Goal: Find specific page/section: Find specific page/section

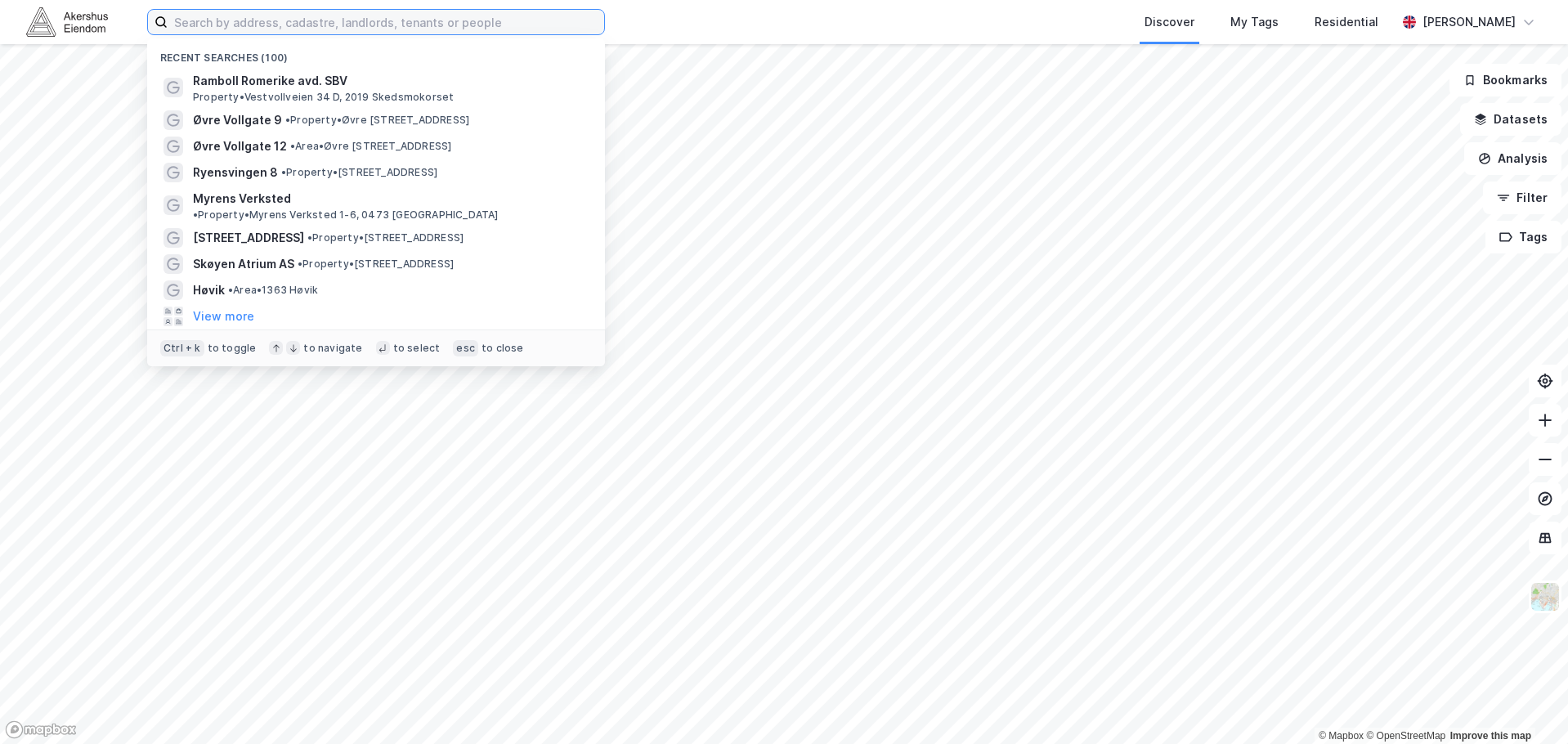
click at [342, 33] on input at bounding box center [386, 22] width 437 height 25
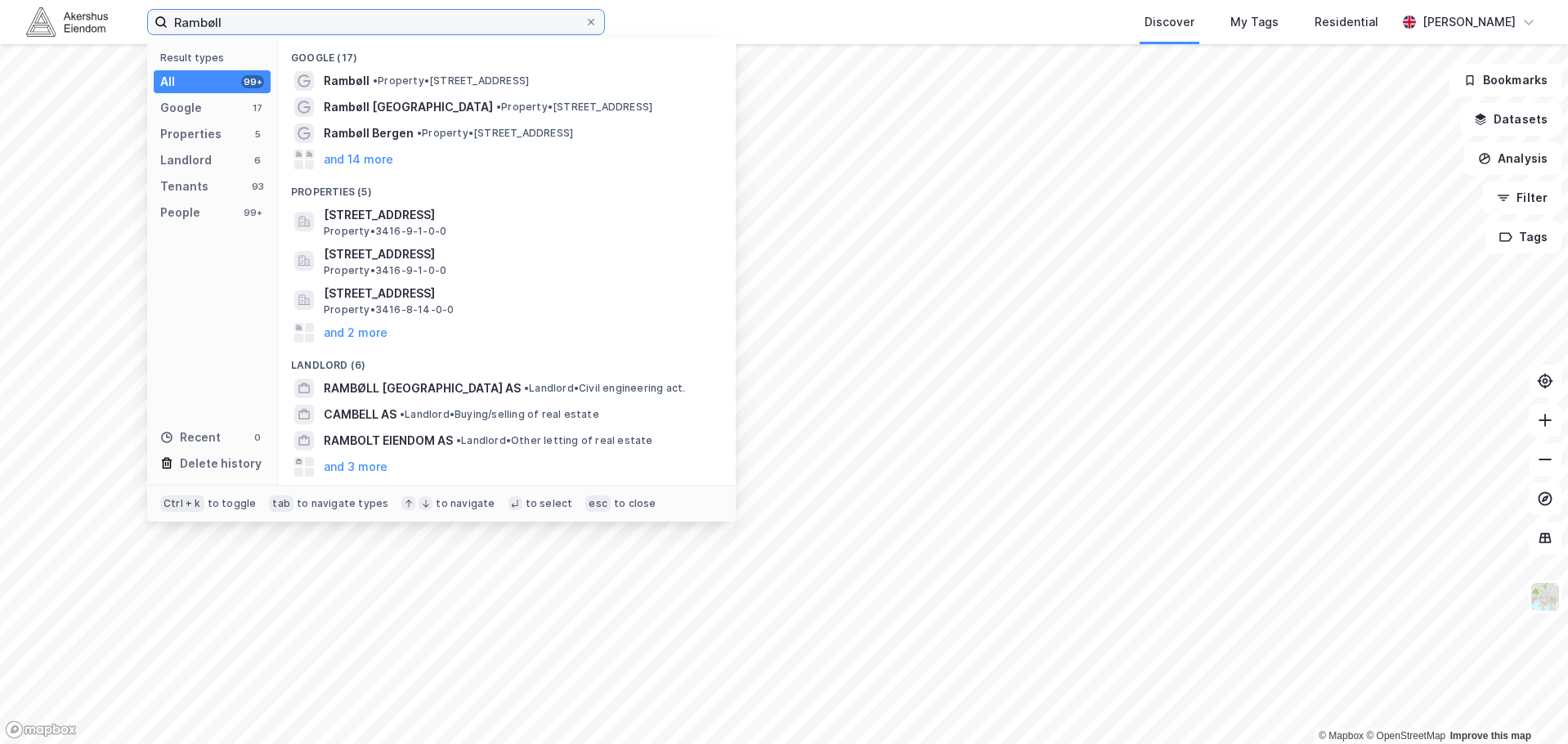
type input "Rambøll"
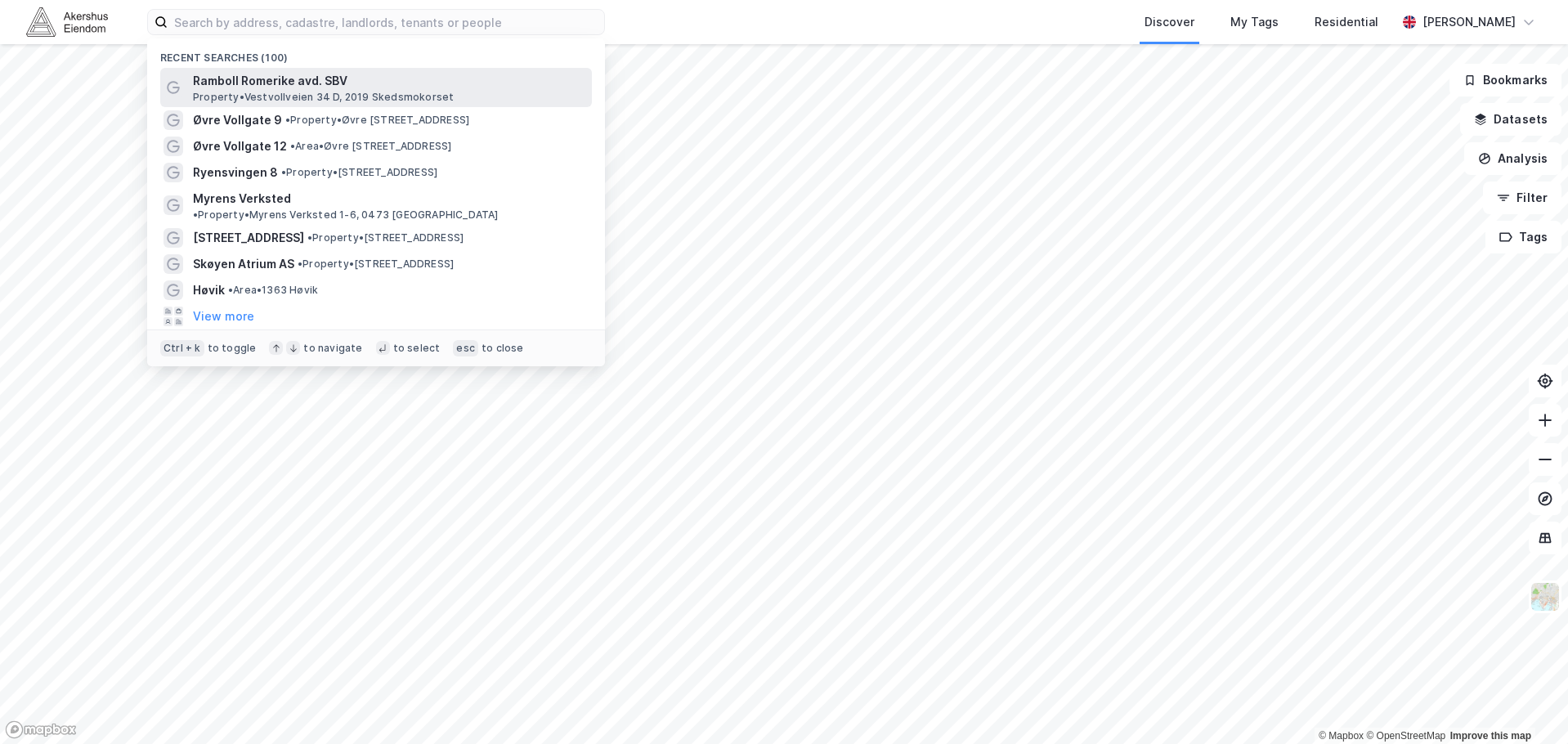
click at [352, 87] on span "Ramboll Romerike avd. SBV" at bounding box center [389, 80] width 392 height 19
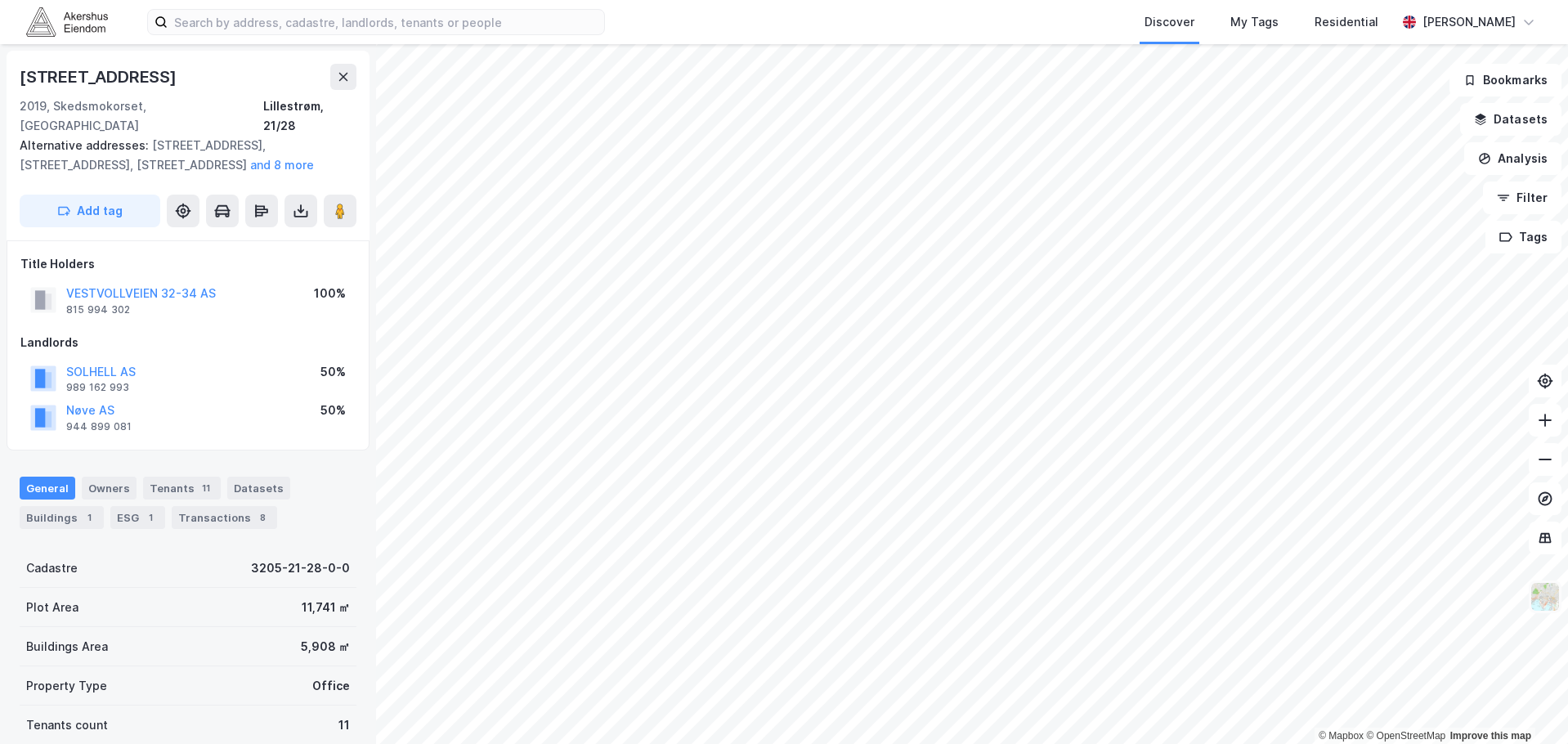
click at [1547, 609] on img at bounding box center [1544, 596] width 31 height 31
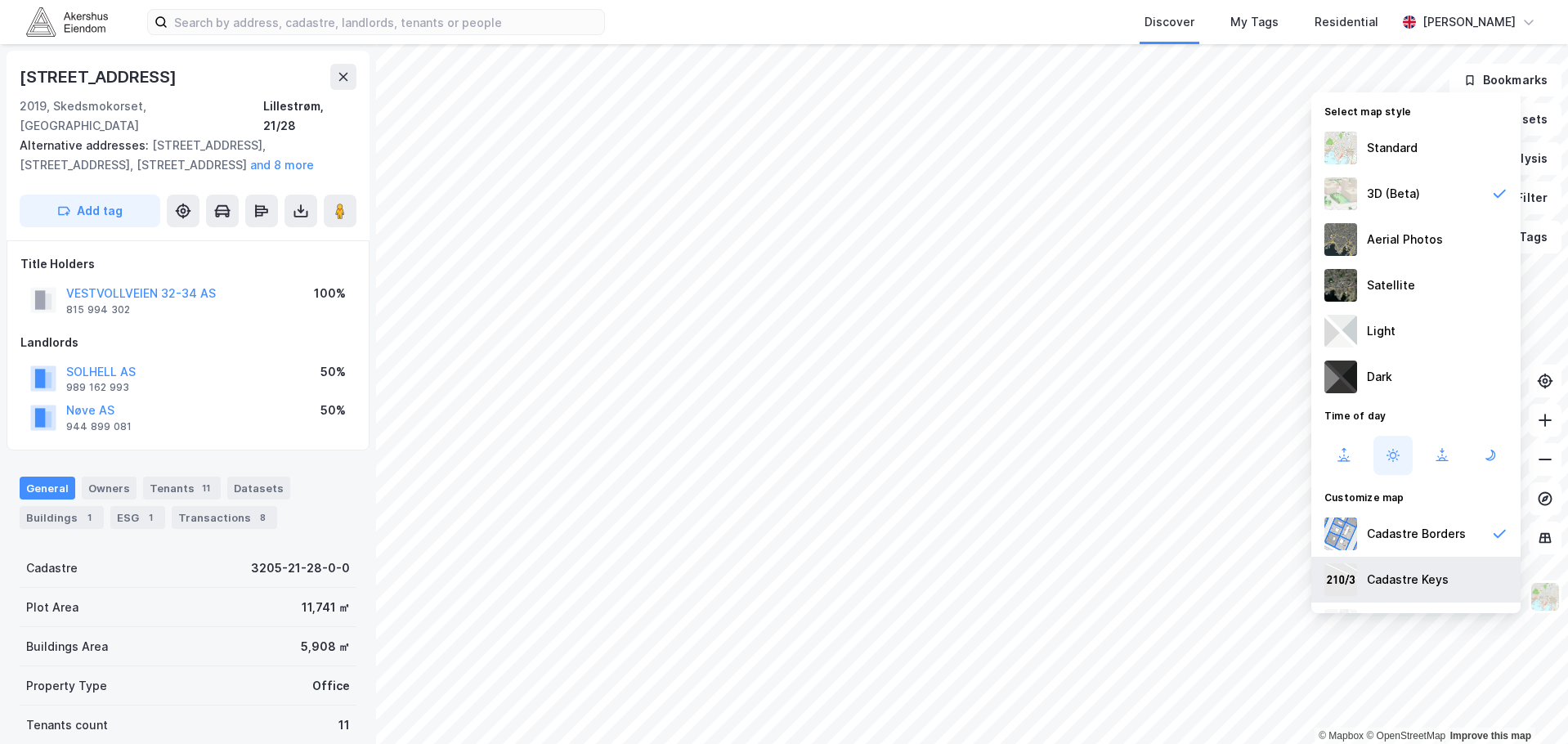
click at [1384, 570] on div "Cadastre Keys" at bounding box center [1407, 580] width 81 height 19
click at [1385, 573] on div "Cadastre Keys" at bounding box center [1407, 580] width 81 height 19
click at [1393, 283] on div "Satellite" at bounding box center [1390, 285] width 49 height 19
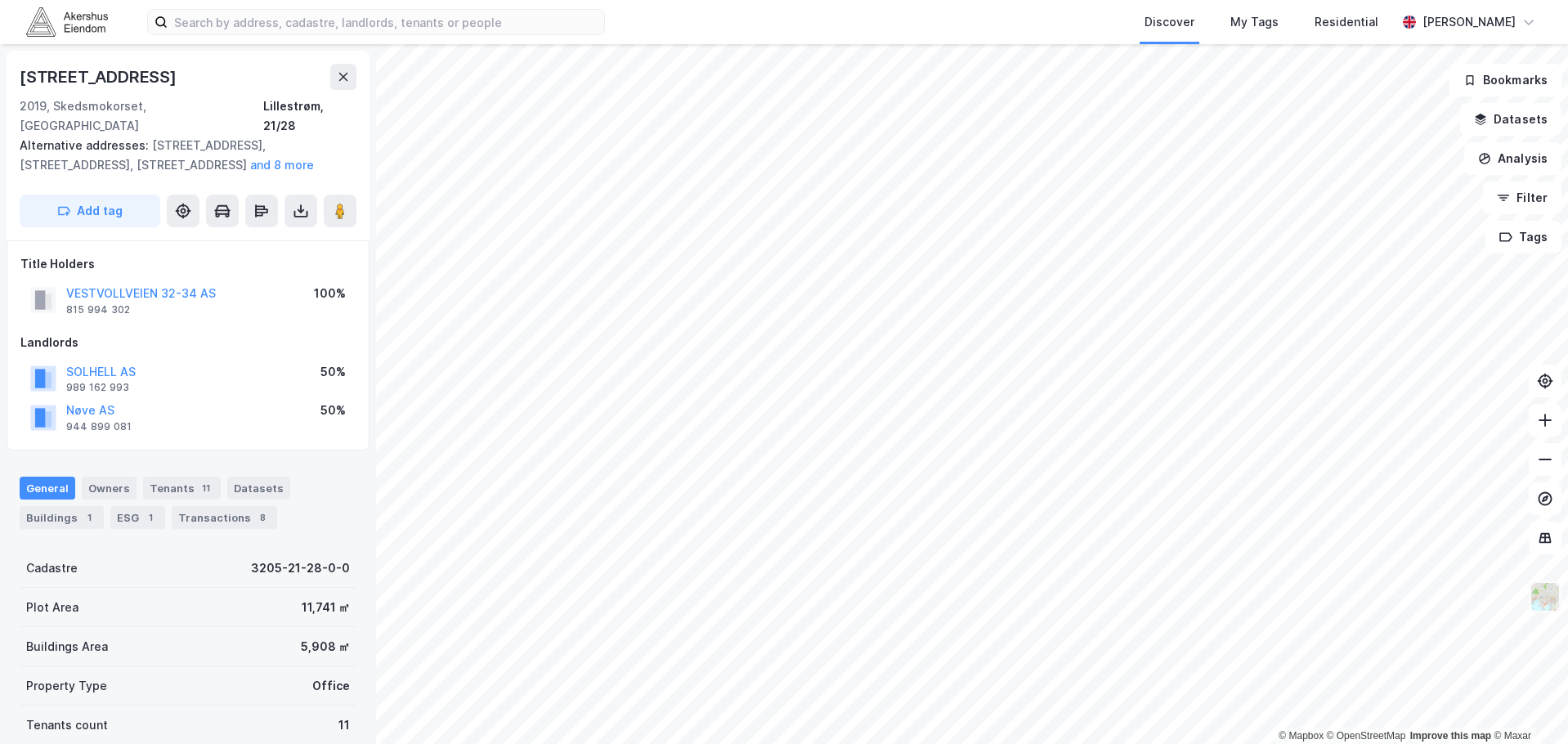
click at [1540, 597] on img at bounding box center [1544, 596] width 31 height 31
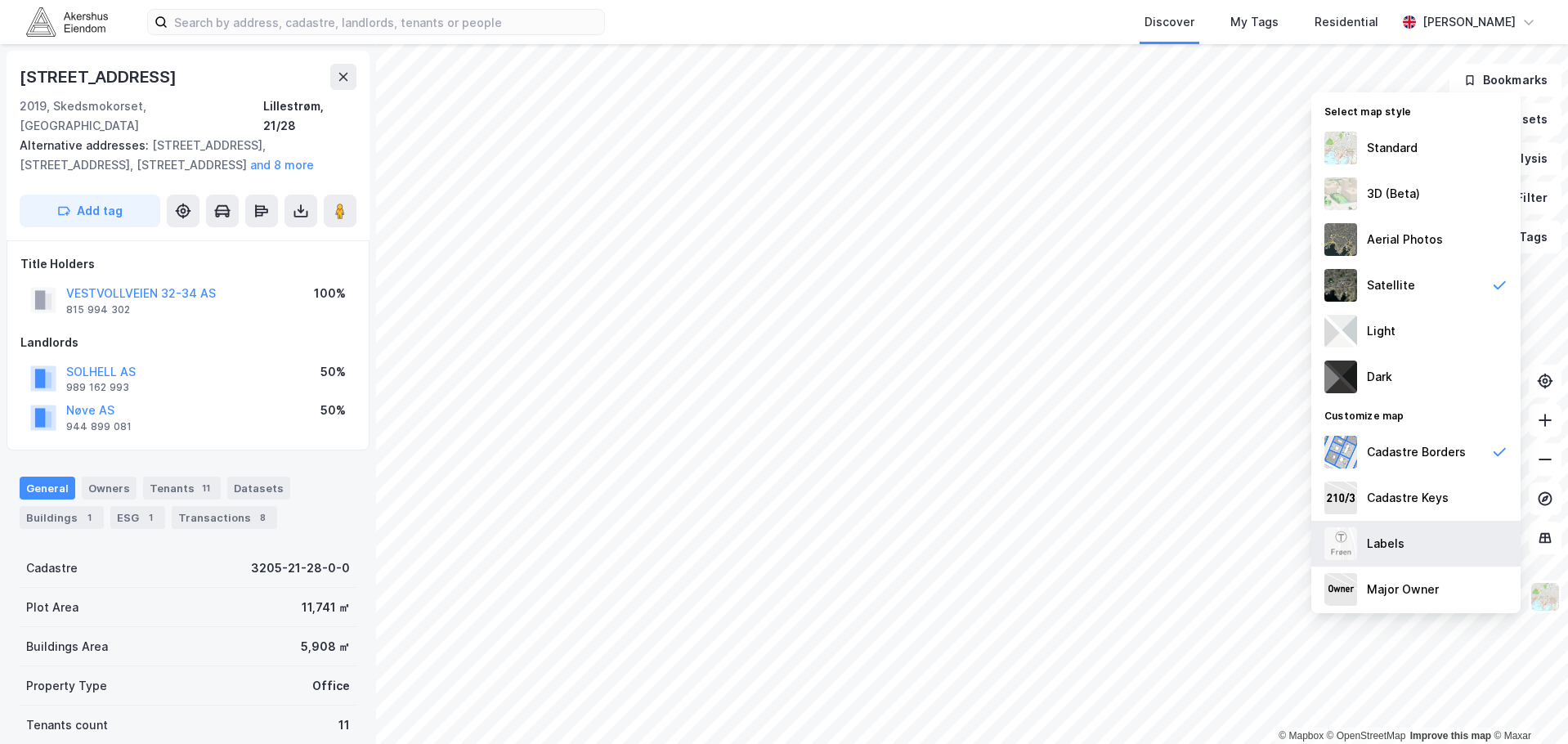
click at [1414, 549] on div "Labels" at bounding box center [1415, 543] width 209 height 46
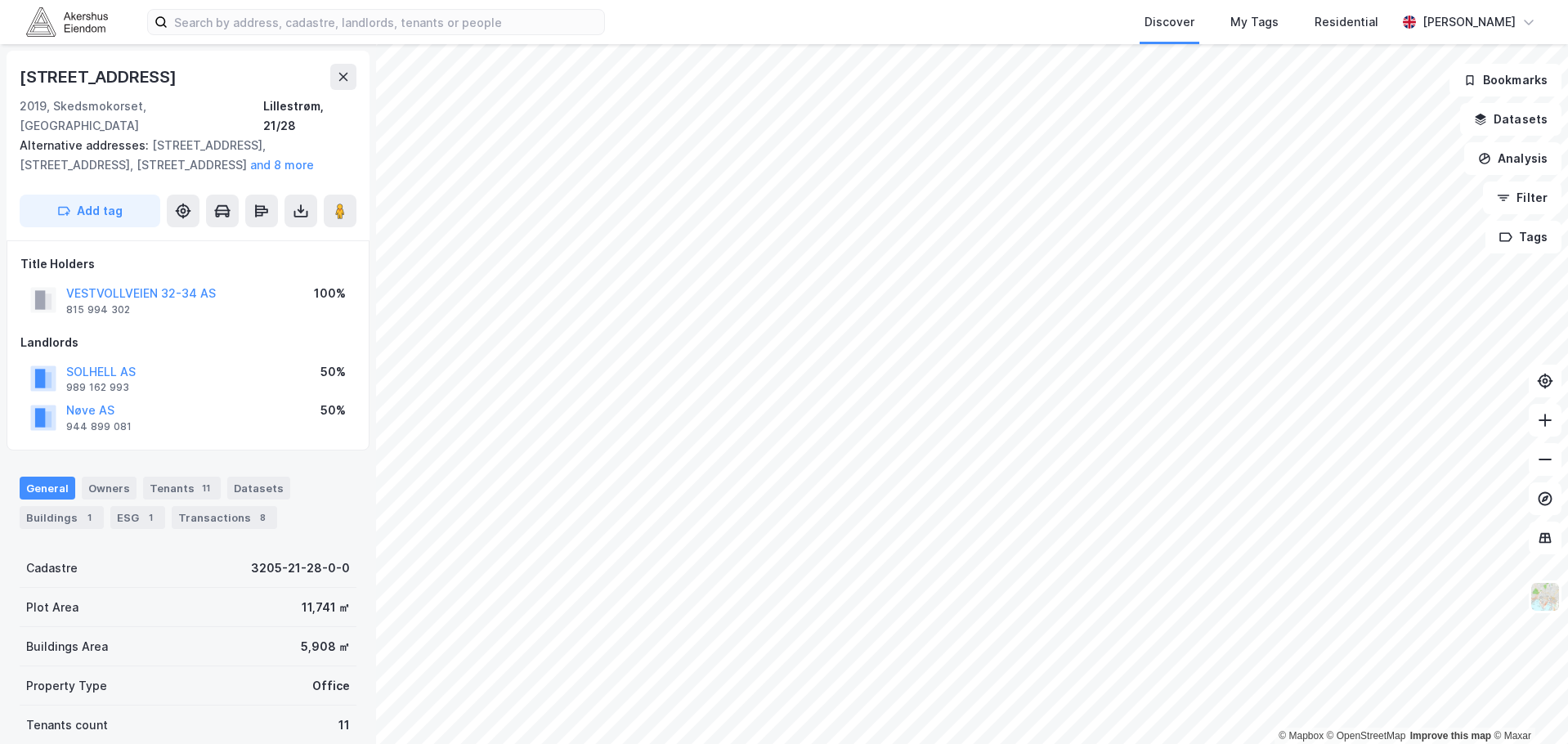
click at [730, 743] on html "Discover My Tags Residential [PERSON_NAME] © Mapbox © OpenStreetMap Improve thi…" at bounding box center [784, 372] width 1568 height 744
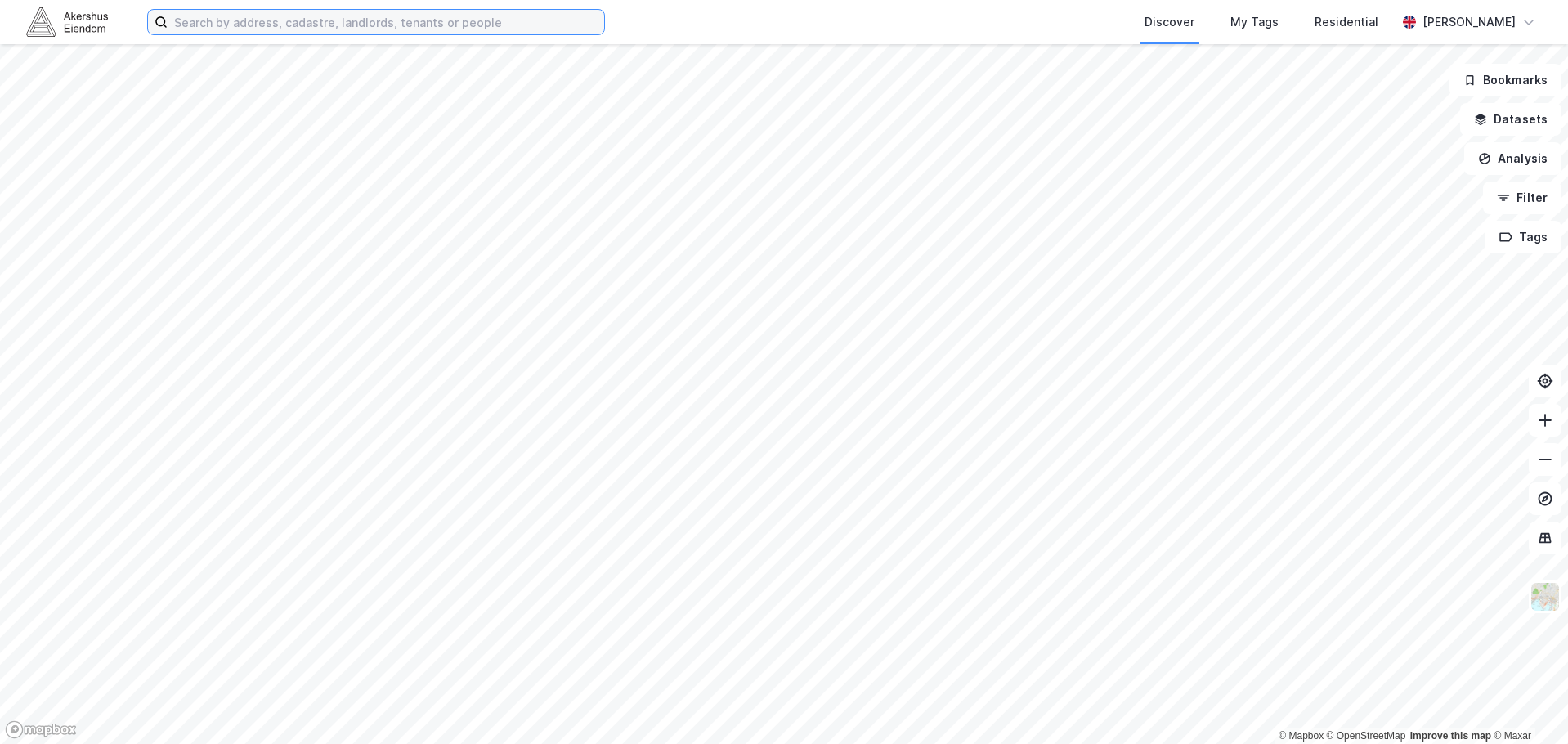
click at [290, 21] on input at bounding box center [386, 22] width 437 height 25
click at [268, 20] on input at bounding box center [386, 22] width 437 height 25
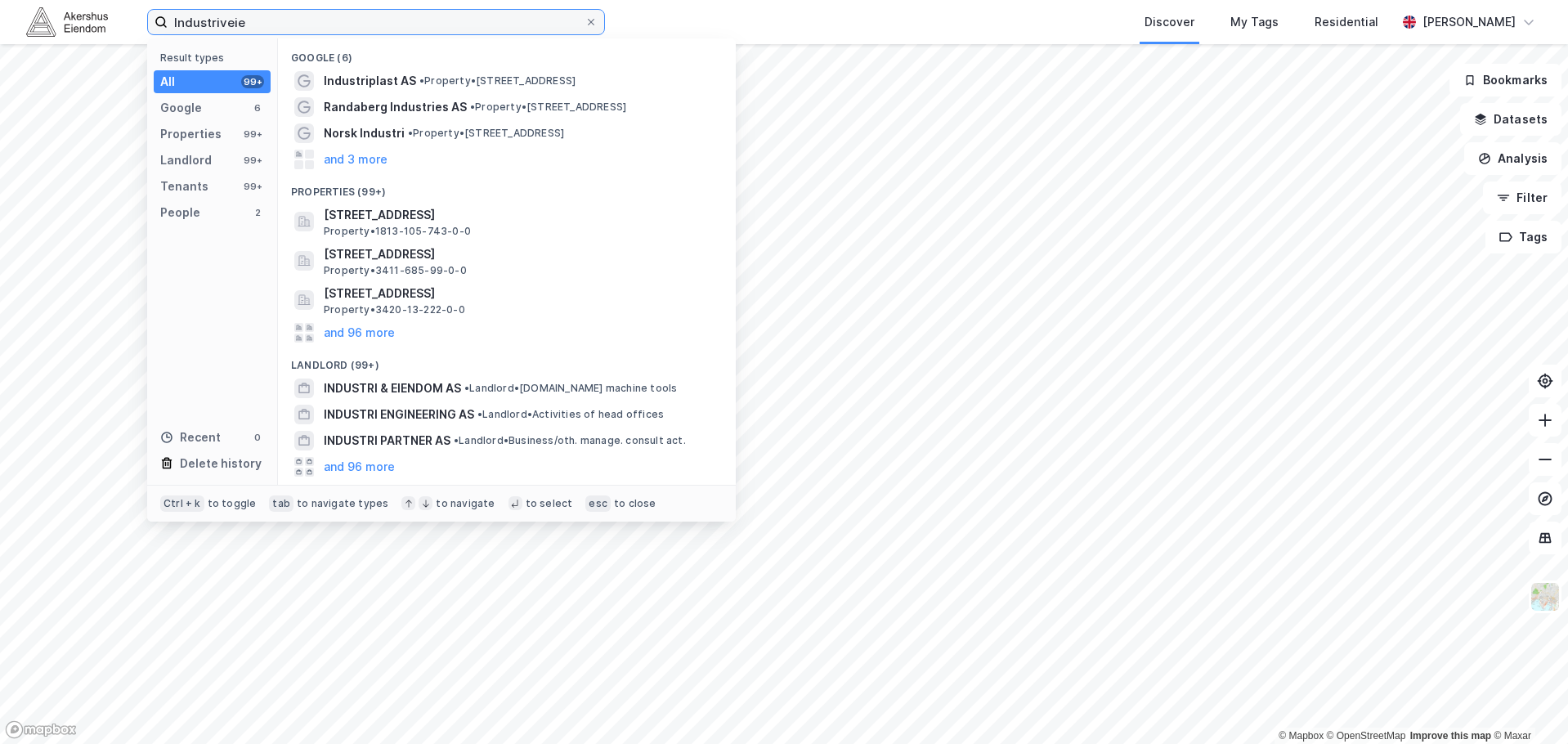
type input "Industriveien"
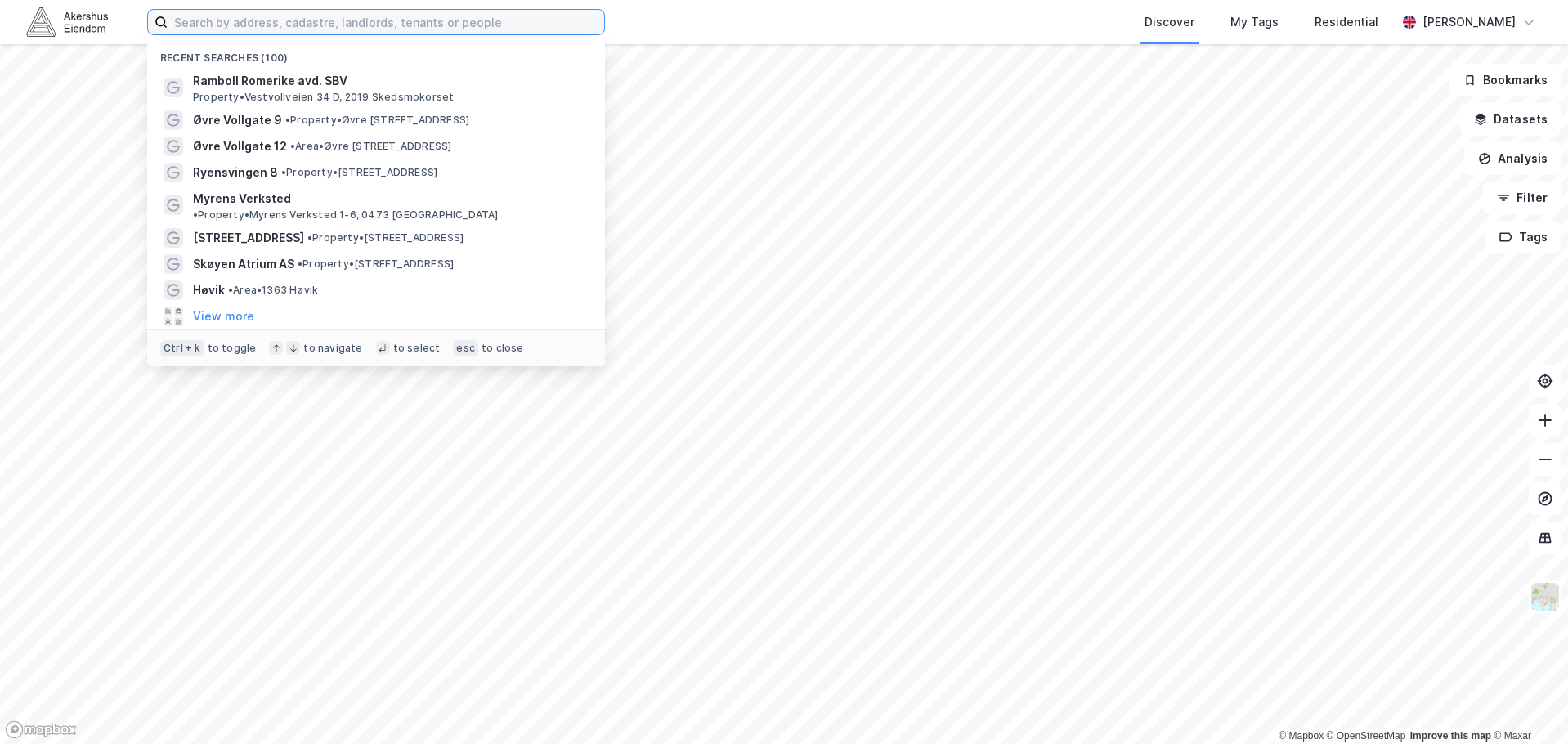
click at [514, 16] on input at bounding box center [386, 22] width 437 height 25
click at [644, 18] on div "Recent searches (100) Ramboll Romerike avd. SBV Property • Vestvollveien 34 D, …" at bounding box center [784, 22] width 1568 height 44
click at [451, 19] on input at bounding box center [386, 22] width 437 height 25
click at [237, 14] on input at bounding box center [386, 22] width 437 height 25
drag, startPoint x: 214, startPoint y: 25, endPoint x: 188, endPoint y: 21, distance: 26.3
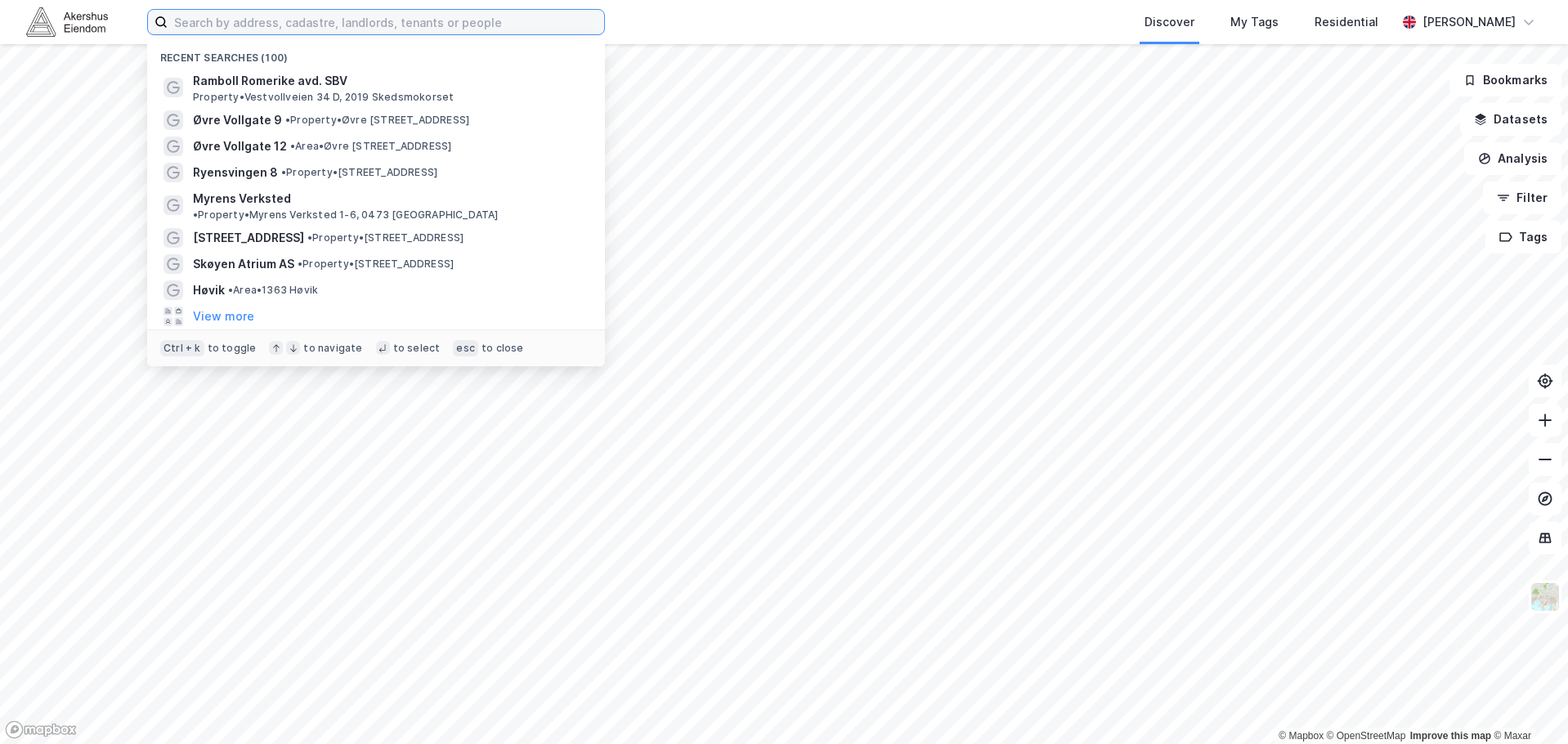
click at [188, 21] on input at bounding box center [386, 22] width 437 height 25
click at [173, 20] on input at bounding box center [386, 22] width 437 height 25
drag, startPoint x: 173, startPoint y: 20, endPoint x: 488, endPoint y: 25, distance: 315.0
click at [488, 25] on input at bounding box center [386, 22] width 437 height 25
drag, startPoint x: 486, startPoint y: 23, endPoint x: 171, endPoint y: 20, distance: 315.0
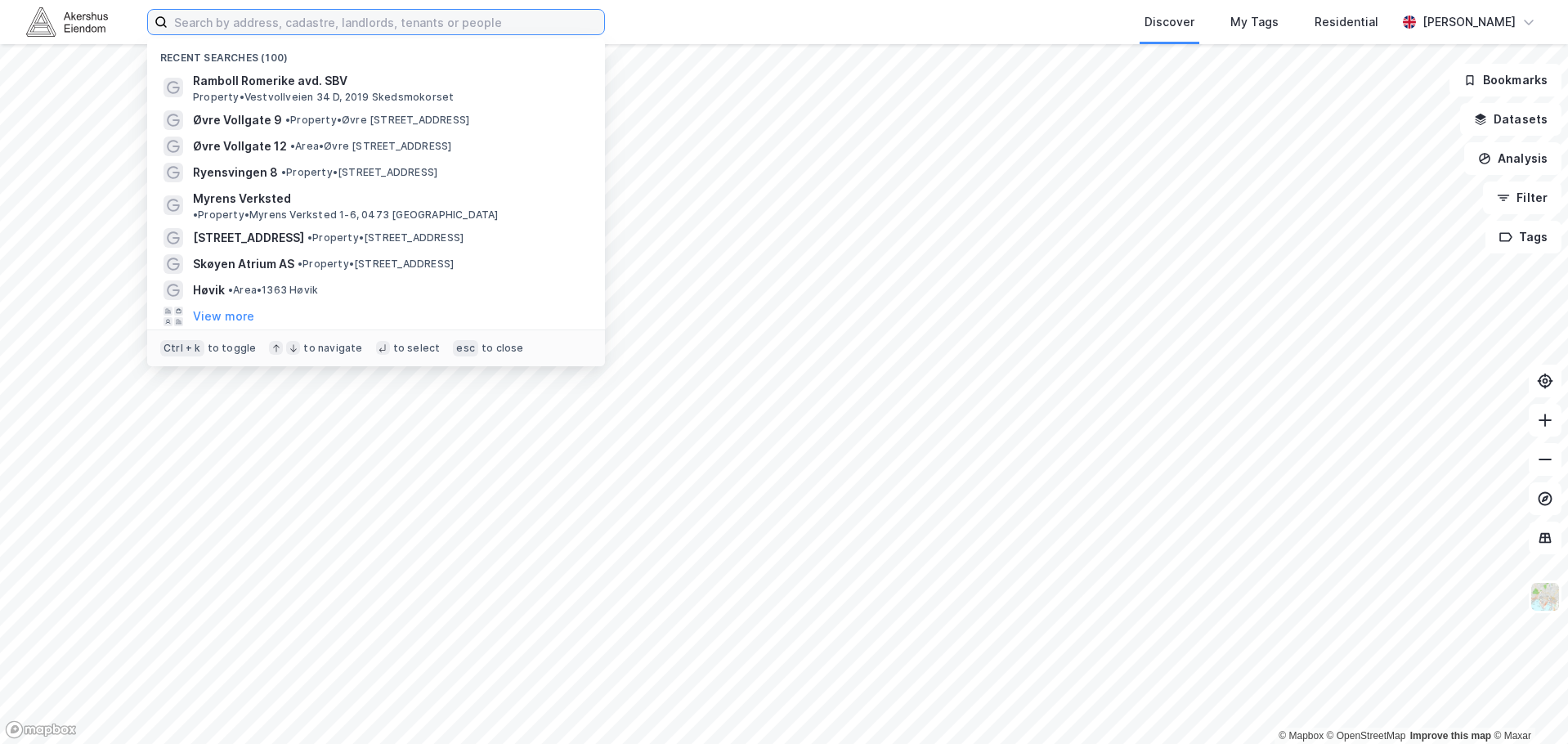
click at [171, 20] on input at bounding box center [386, 22] width 437 height 25
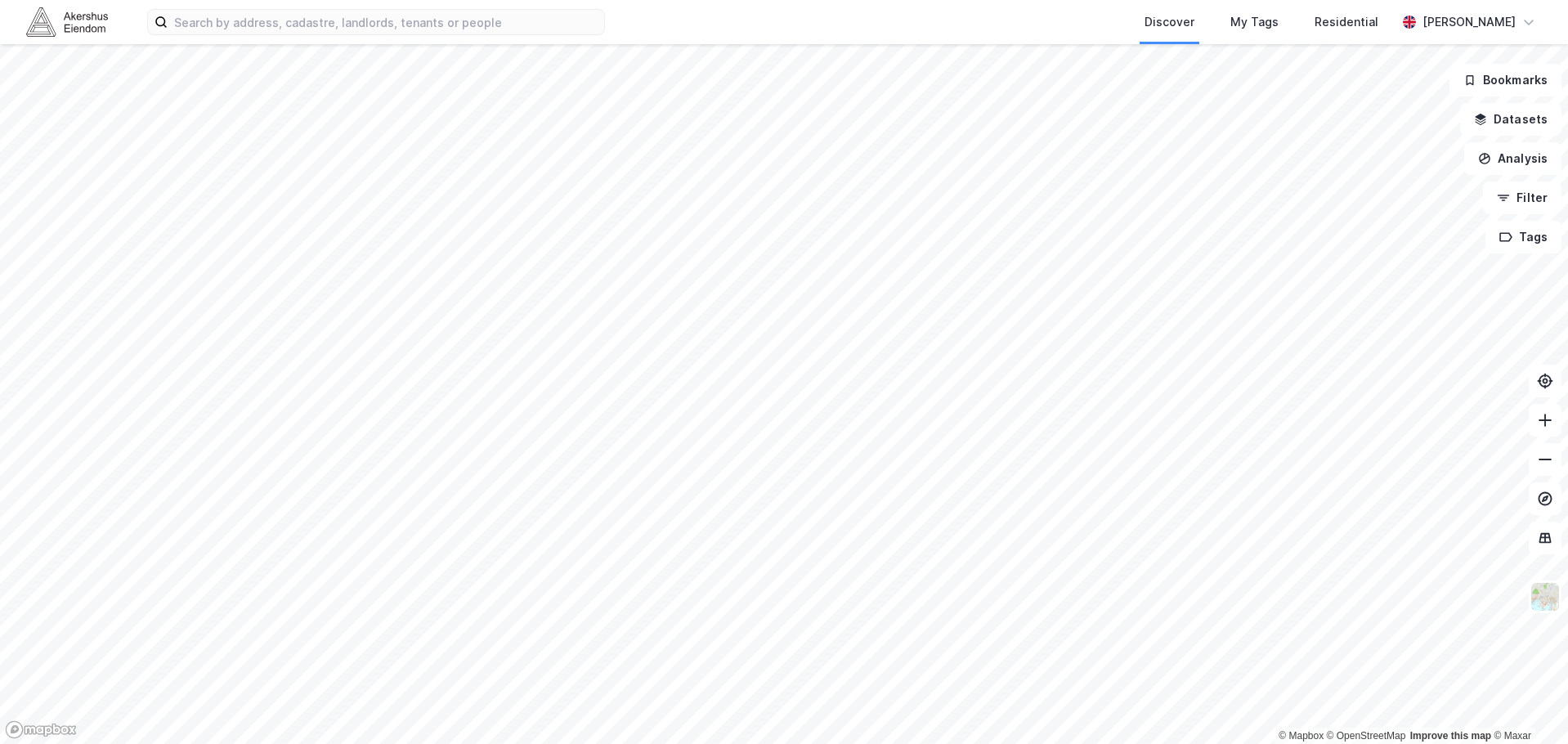
click at [751, 28] on div "Discover My Tags Residential" at bounding box center [1039, 22] width 712 height 44
click at [1552, 584] on img at bounding box center [1544, 596] width 31 height 31
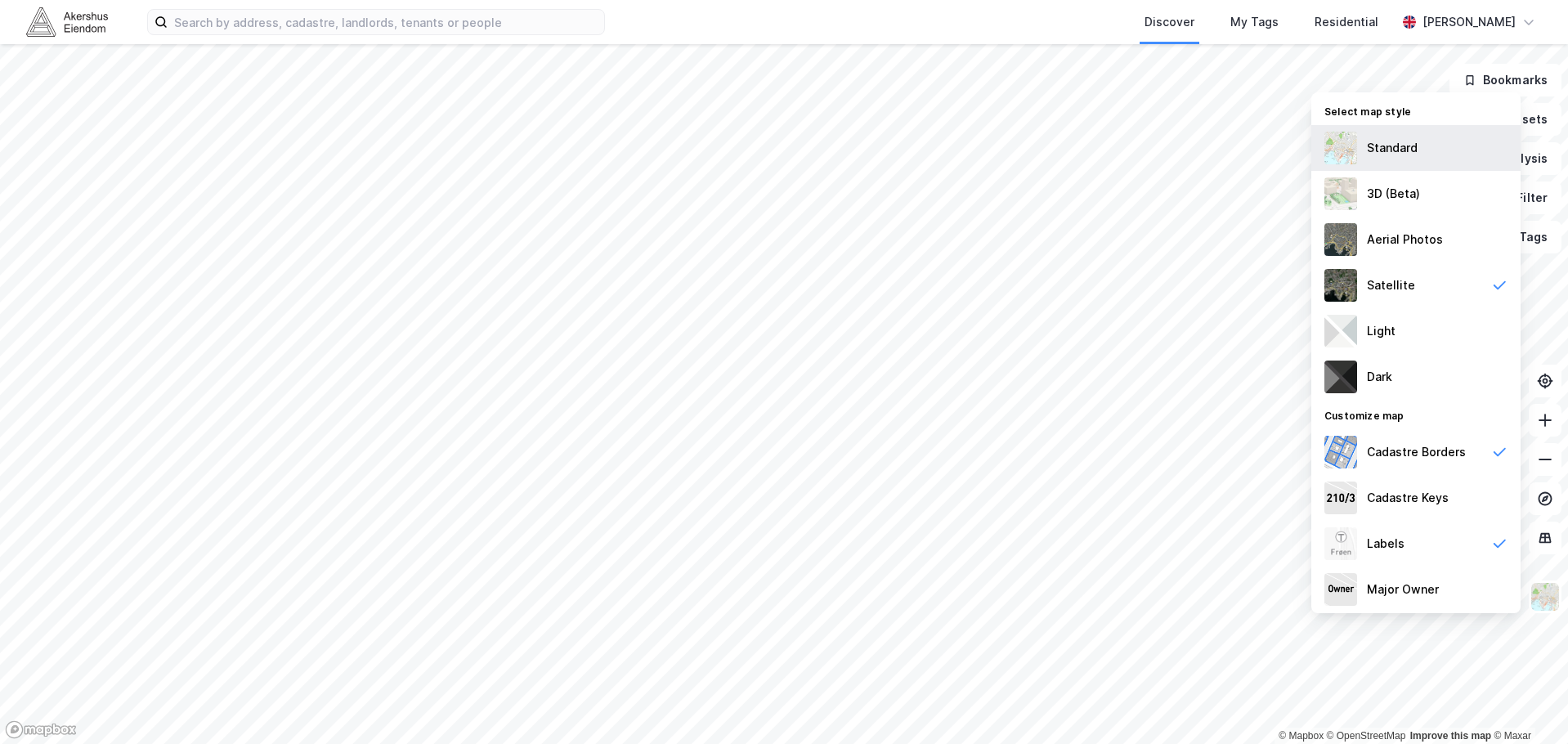
click at [1384, 158] on div "Standard" at bounding box center [1415, 148] width 209 height 46
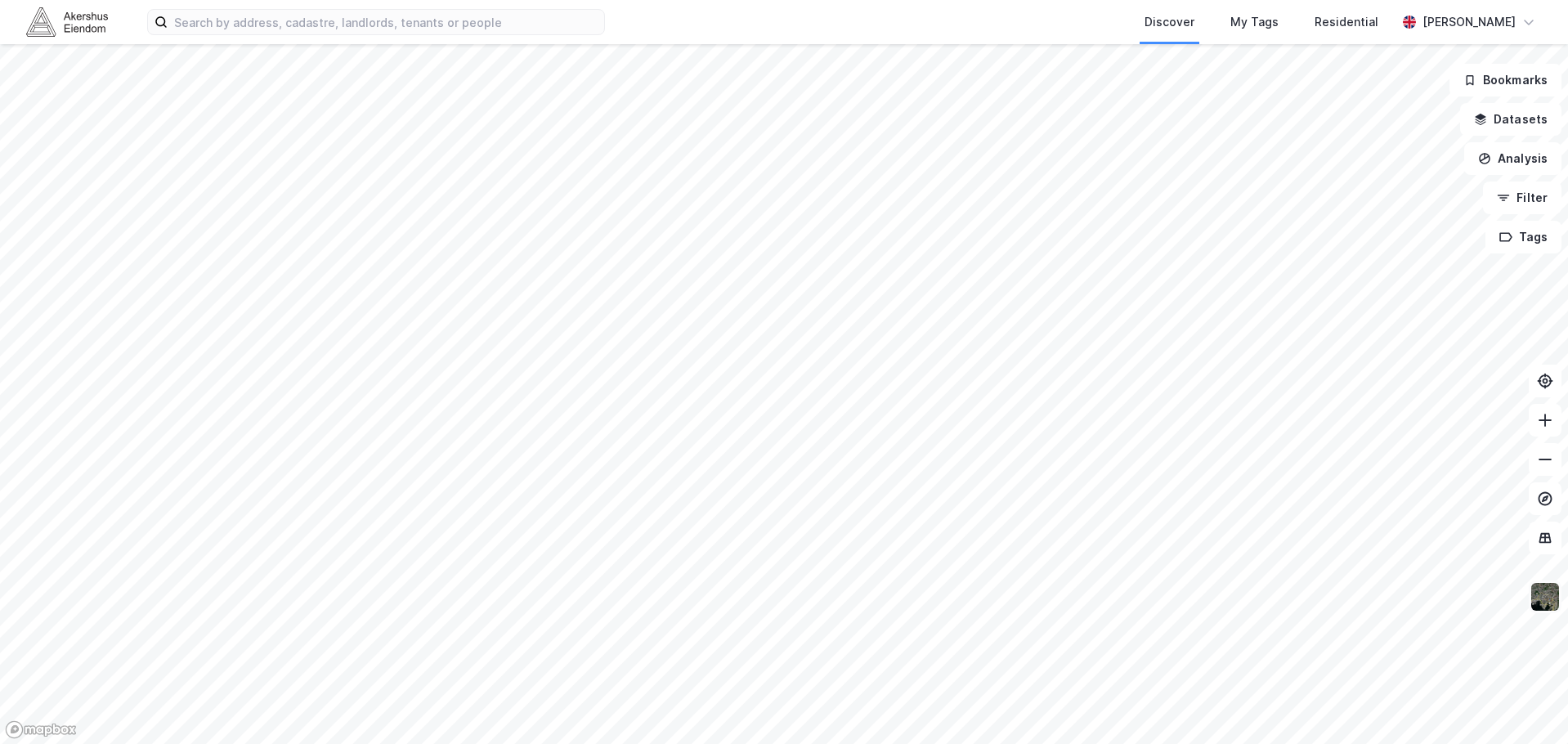
click at [1538, 590] on img at bounding box center [1544, 596] width 31 height 31
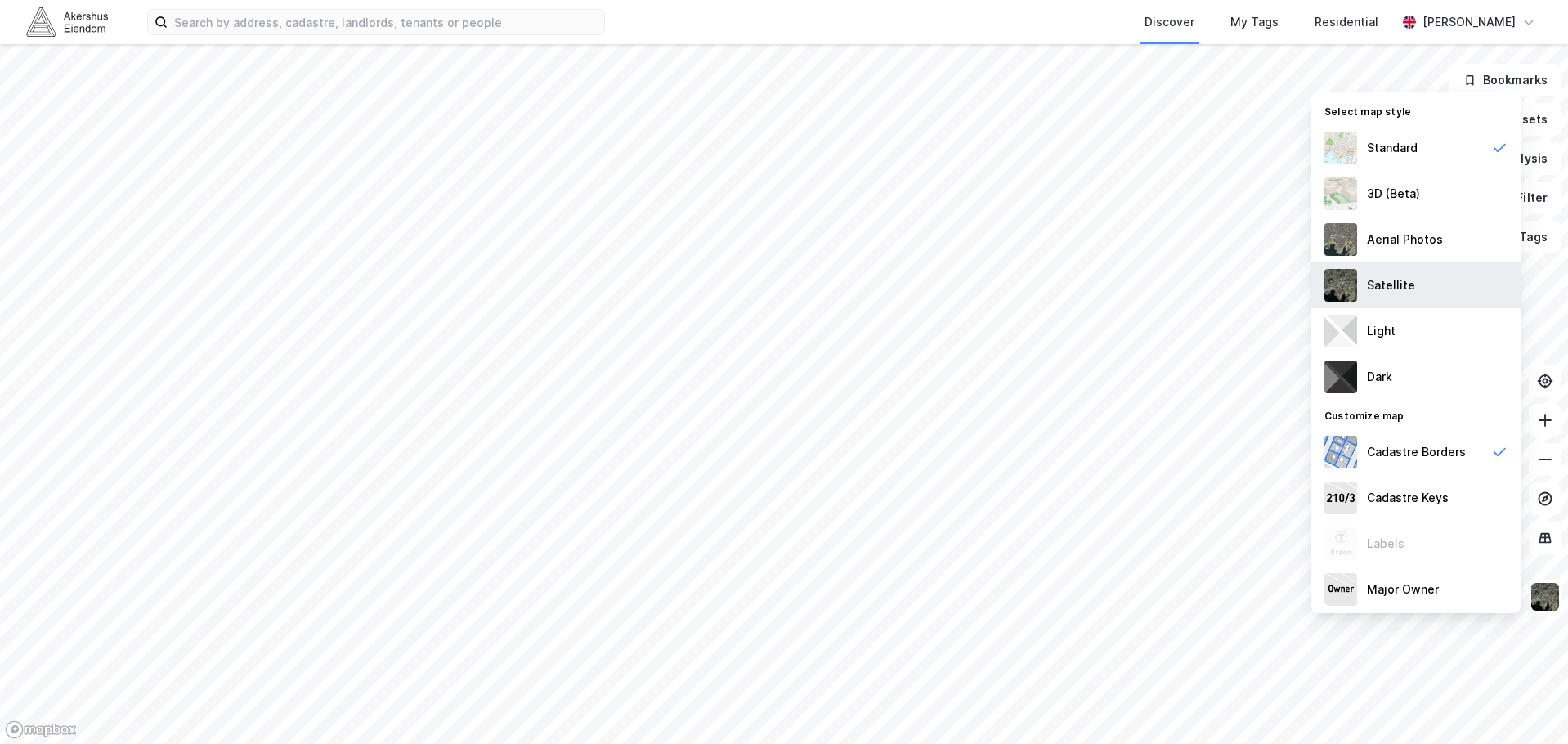
click at [1410, 289] on div "Satellite" at bounding box center [1390, 285] width 49 height 19
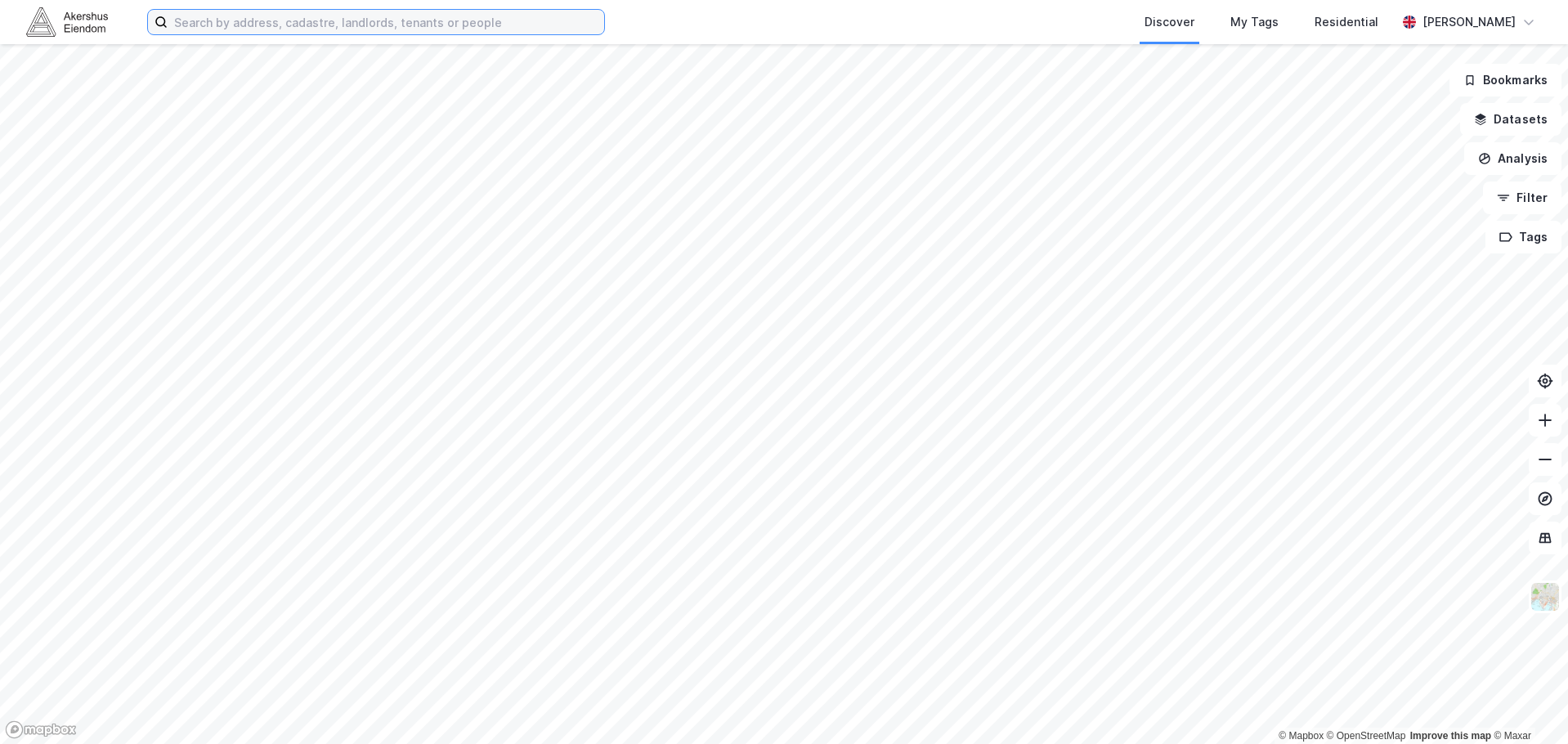
click at [259, 18] on input at bounding box center [386, 22] width 437 height 25
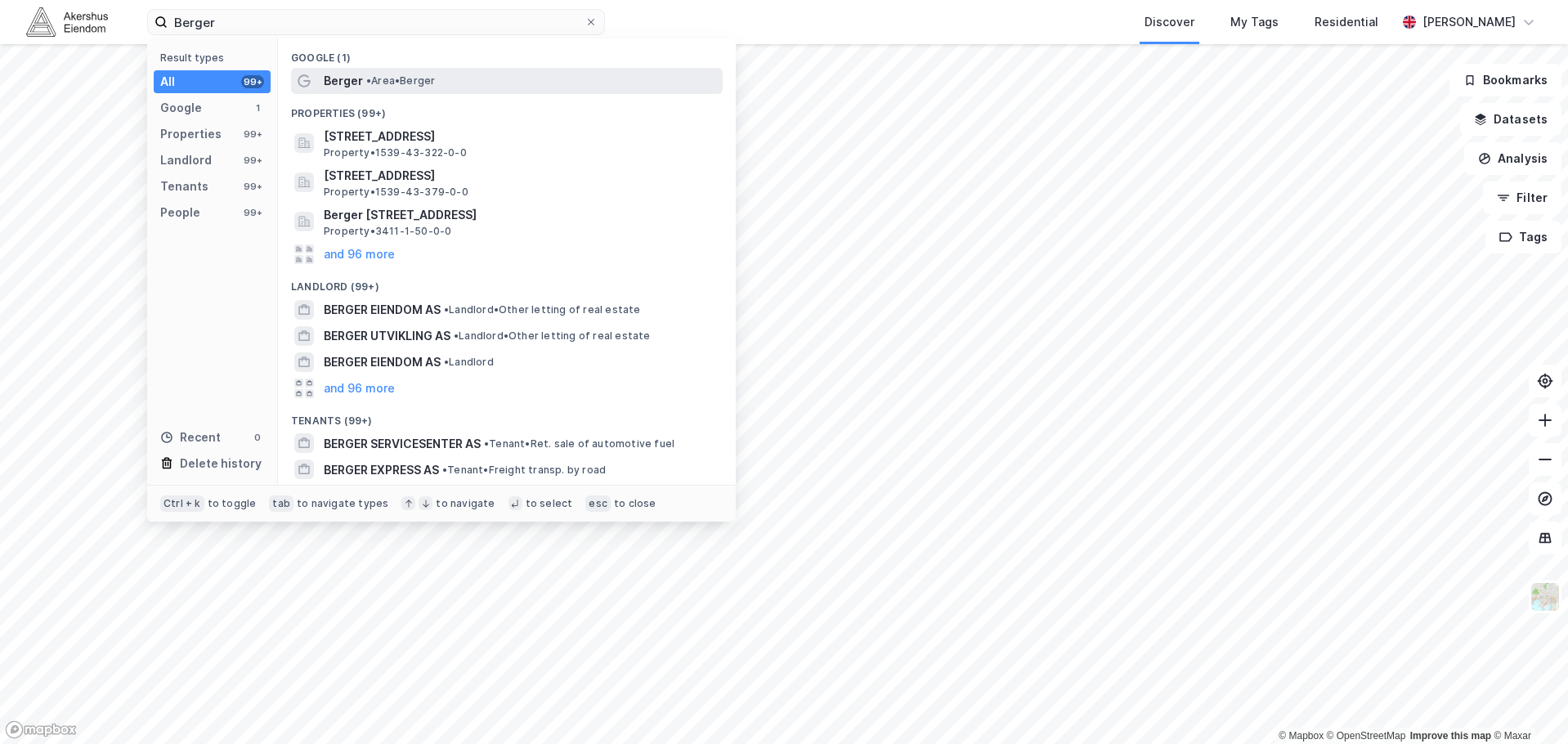
click at [375, 77] on span "• Area • Berger" at bounding box center [400, 80] width 69 height 13
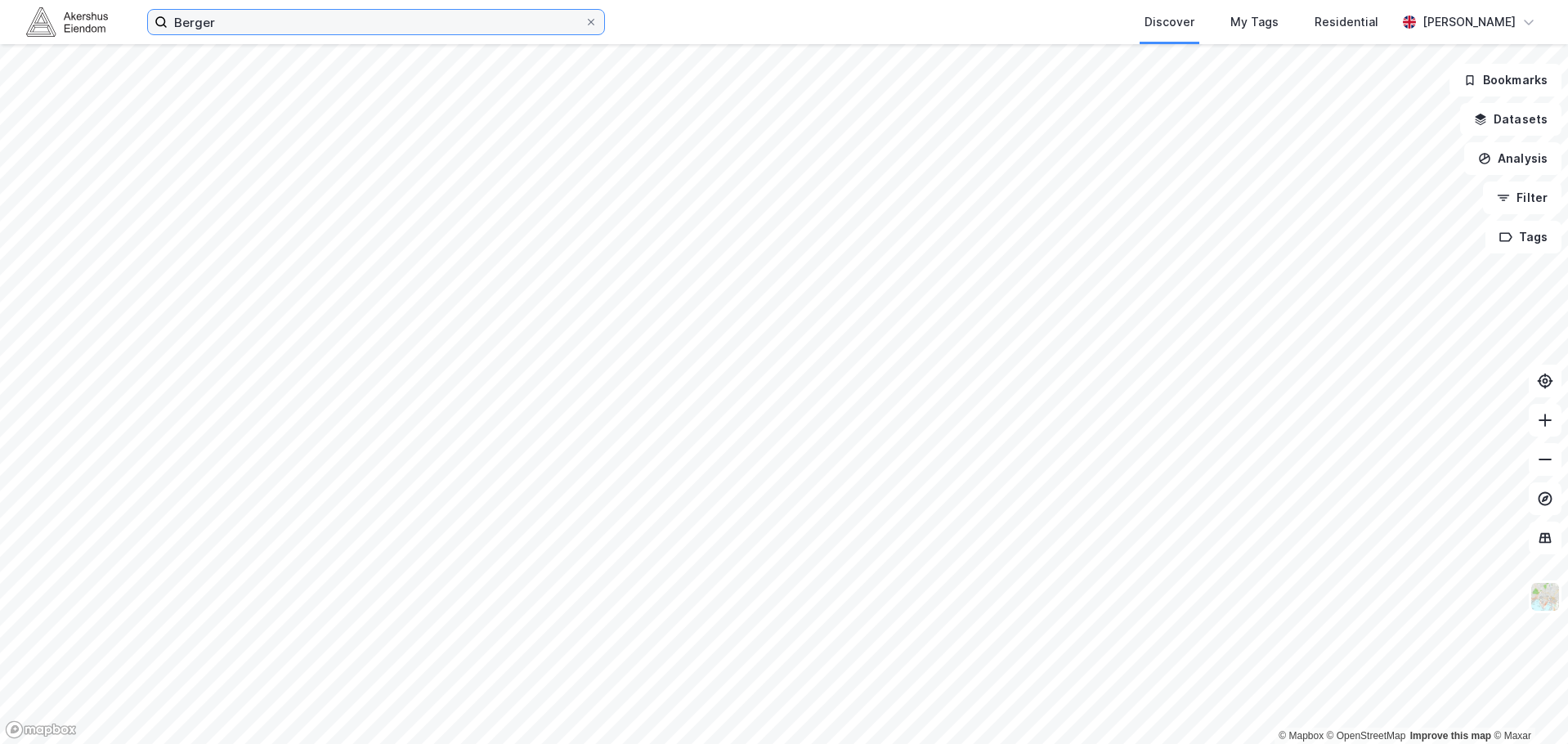
click at [387, 24] on input "Berger" at bounding box center [377, 22] width 417 height 25
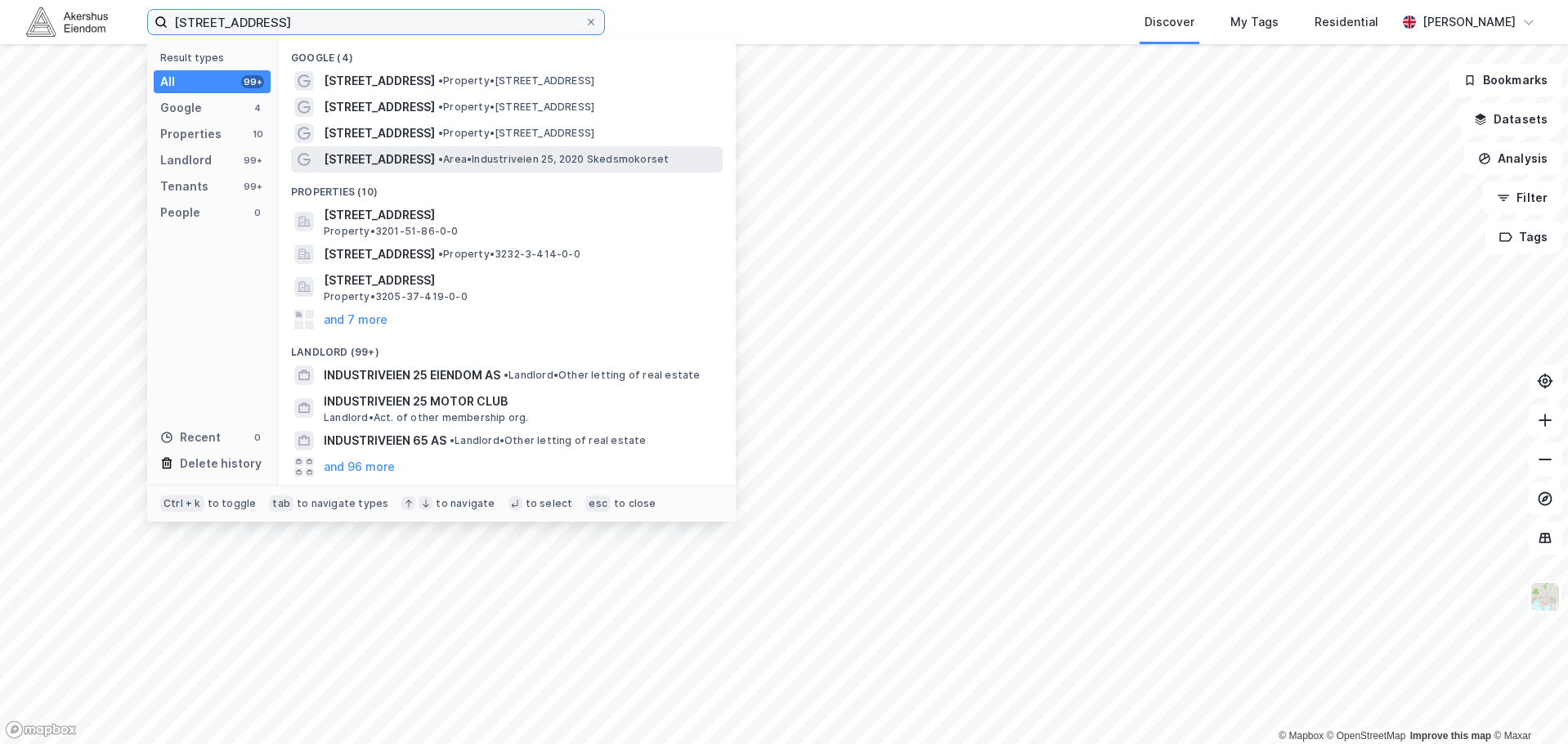
type input "Industriveien 25"
click at [516, 149] on div "Industriveien 25 • Area • Industriveien 25, 2020 Skedsmokorset" at bounding box center [521, 159] width 396 height 19
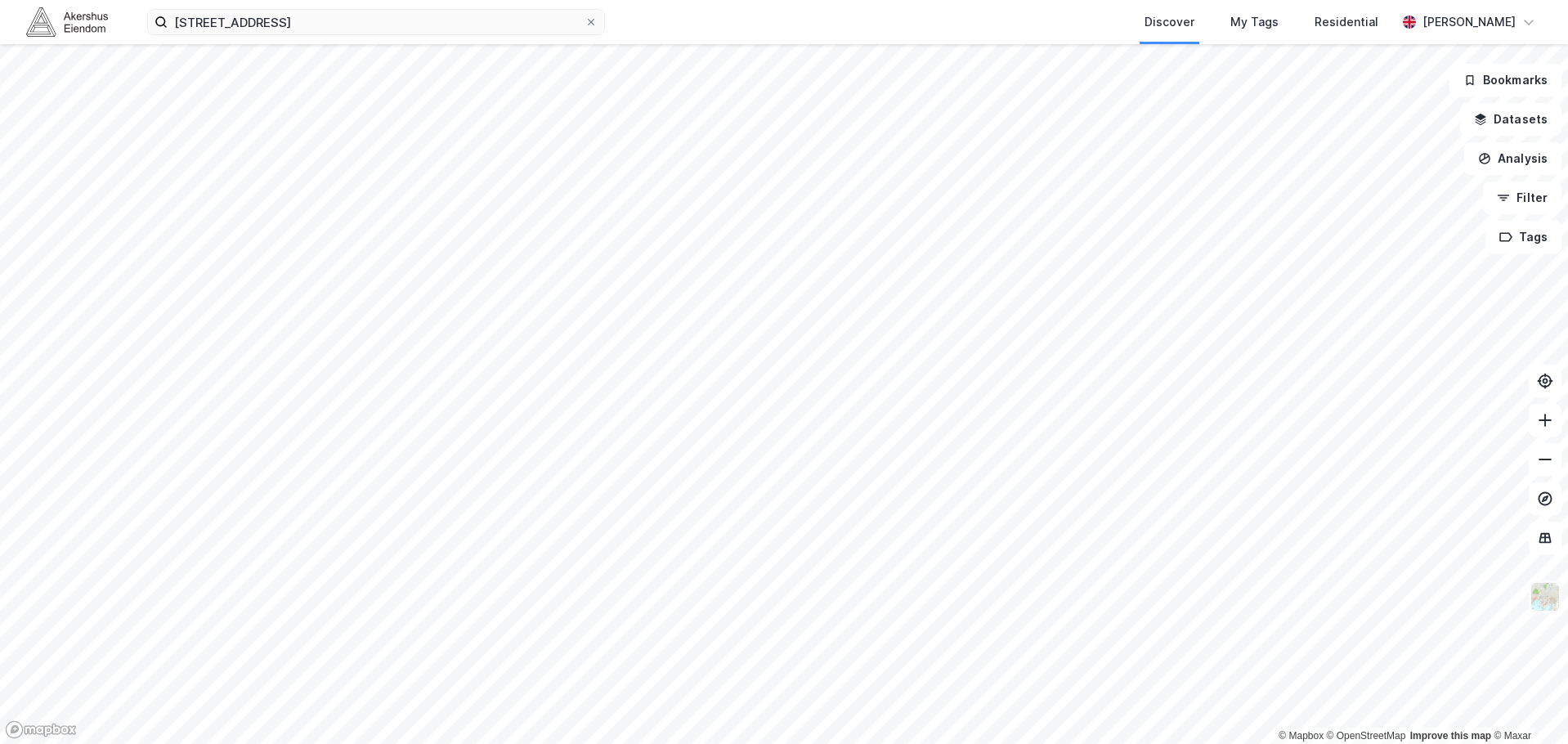
drag, startPoint x: 1549, startPoint y: 595, endPoint x: 1543, endPoint y: 581, distance: 15.2
click at [1547, 595] on img at bounding box center [1544, 596] width 31 height 31
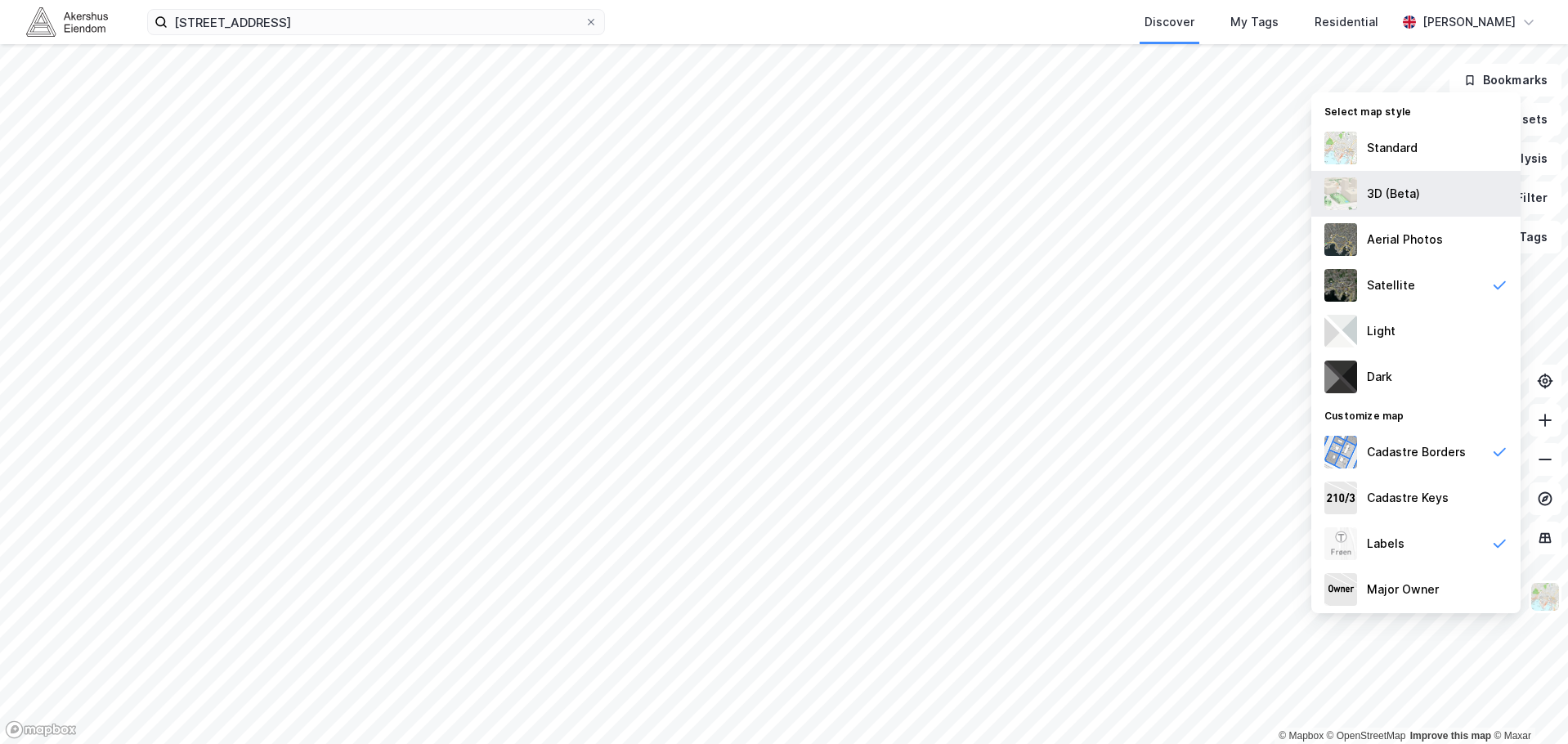
click at [1389, 196] on div "3D (Beta)" at bounding box center [1393, 194] width 53 height 19
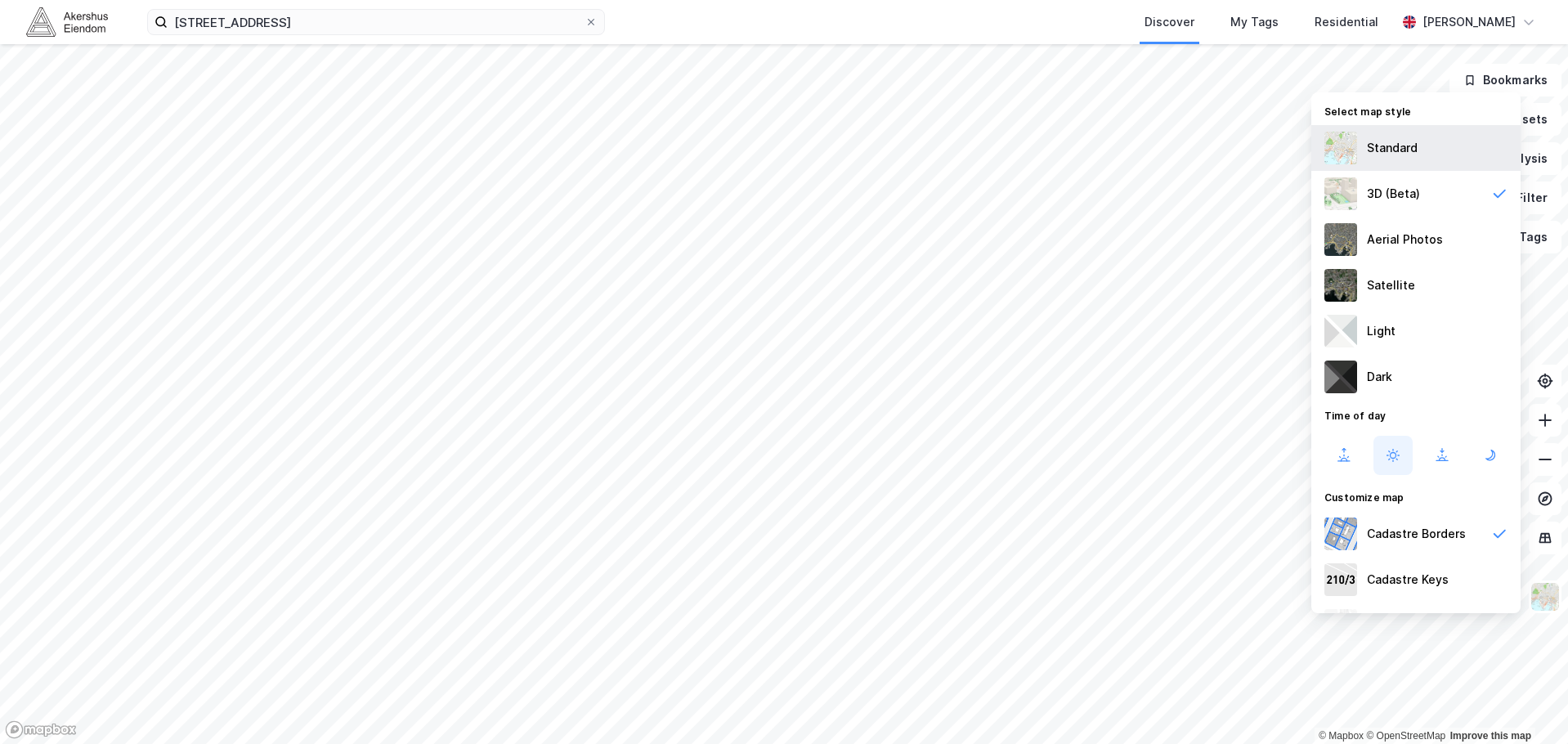
click at [1400, 154] on div "Standard" at bounding box center [1391, 148] width 50 height 19
